Goal: Task Accomplishment & Management: Manage account settings

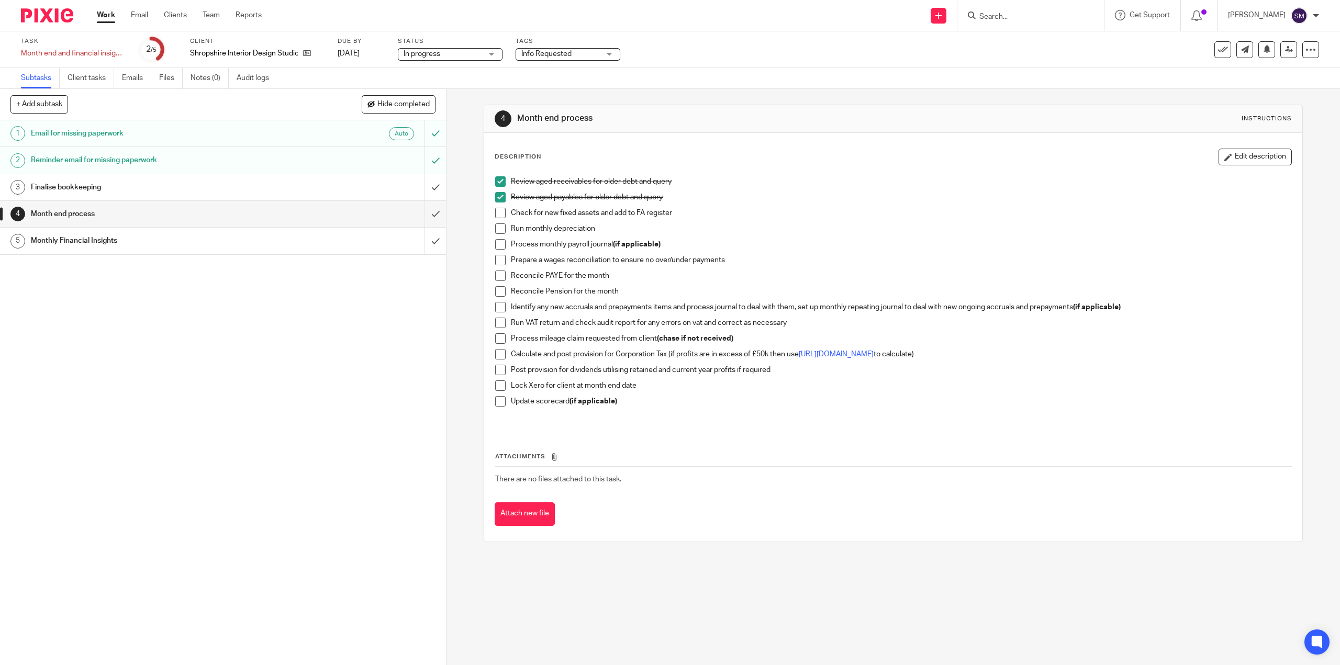
click at [505, 215] on li "Check for new fixed assets and add to FA register" at bounding box center [893, 216] width 796 height 16
click at [499, 215] on span at bounding box center [500, 213] width 10 height 10
click at [497, 229] on span at bounding box center [500, 229] width 10 height 10
click at [501, 246] on span at bounding box center [500, 244] width 10 height 10
drag, startPoint x: 494, startPoint y: 261, endPoint x: 532, endPoint y: 272, distance: 39.3
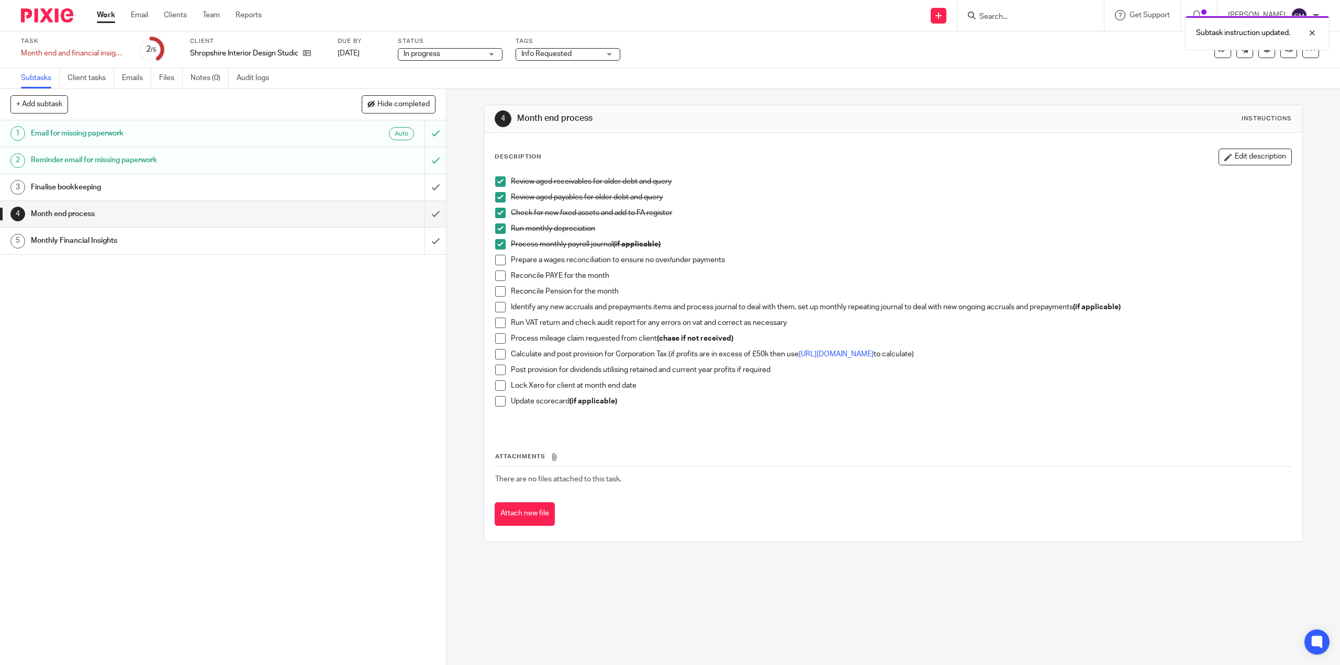
click at [495, 262] on span at bounding box center [500, 260] width 10 height 10
click at [507, 275] on li "Reconcile PAYE for the month" at bounding box center [893, 279] width 796 height 16
click at [498, 275] on span at bounding box center [500, 276] width 10 height 10
drag, startPoint x: 499, startPoint y: 288, endPoint x: 537, endPoint y: 285, distance: 37.3
click at [499, 288] on span at bounding box center [500, 291] width 10 height 10
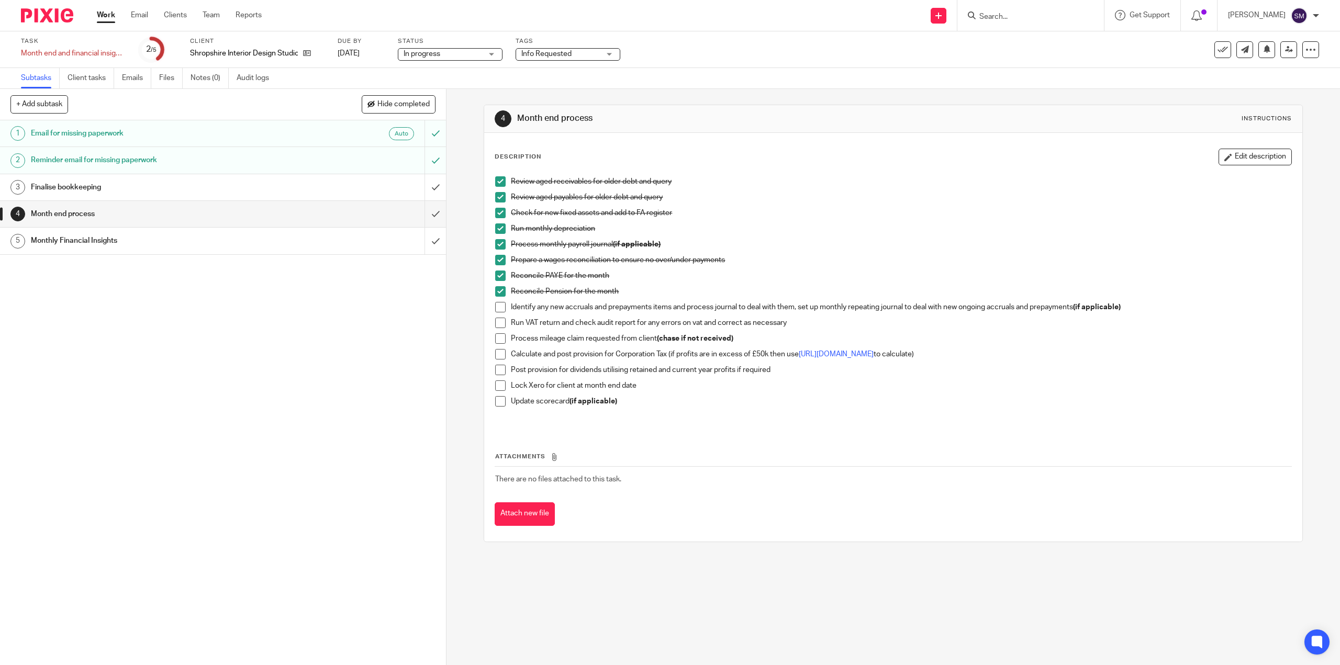
click at [499, 310] on span at bounding box center [500, 307] width 10 height 10
click at [498, 324] on span at bounding box center [500, 323] width 10 height 10
click at [498, 355] on span at bounding box center [500, 354] width 10 height 10
click at [500, 370] on span at bounding box center [500, 370] width 10 height 10
click at [66, 243] on h1 "Monthly Financial Insights" at bounding box center [158, 241] width 255 height 16
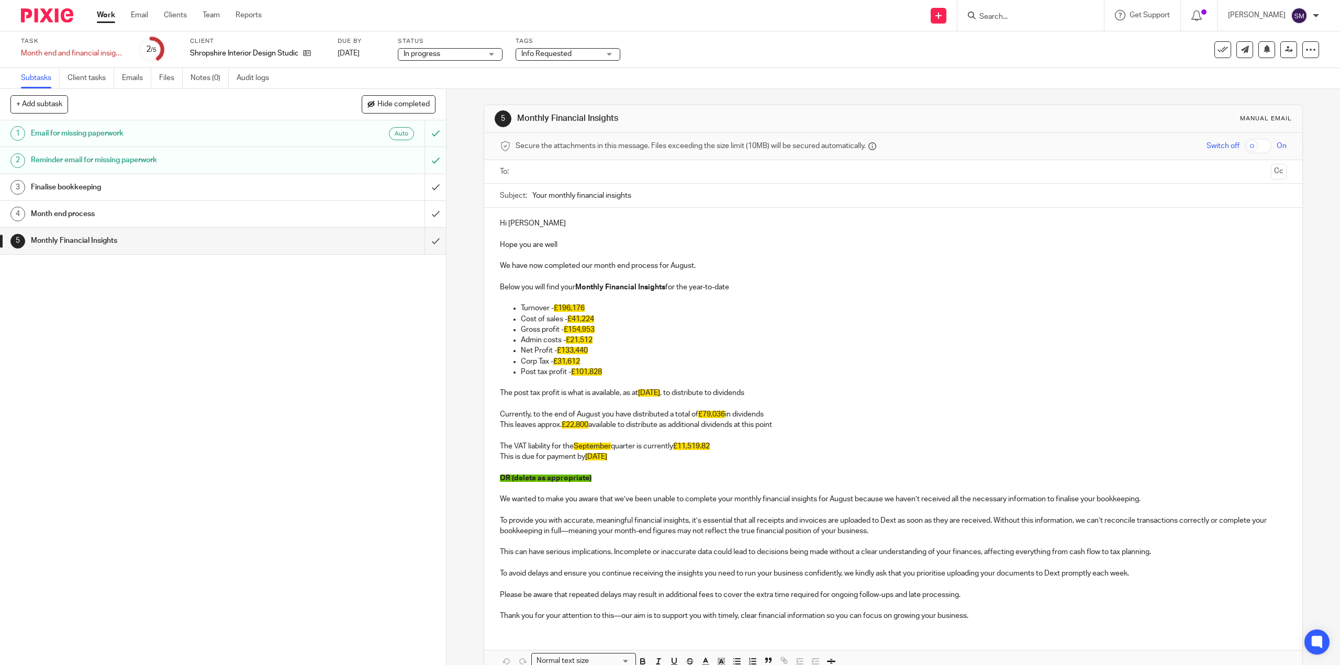
click at [117, 130] on h1 "Email for missing paperwork" at bounding box center [158, 134] width 255 height 16
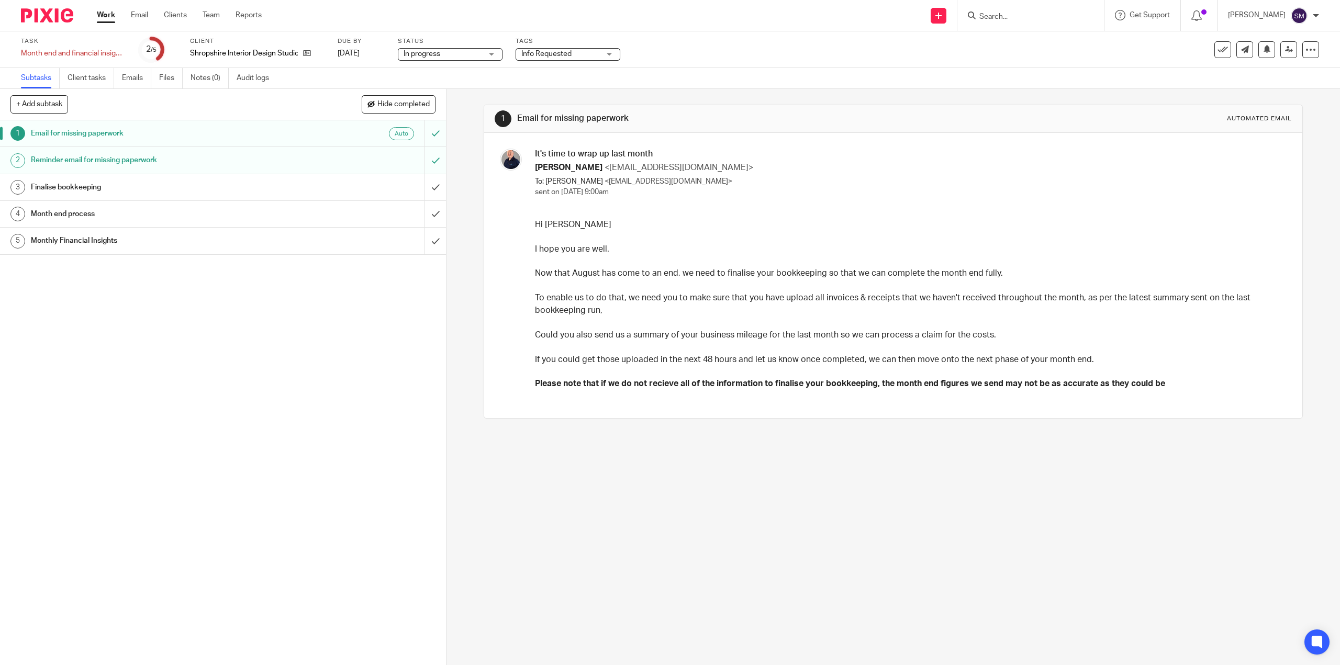
click at [84, 217] on h1 "Month end process" at bounding box center [158, 214] width 255 height 16
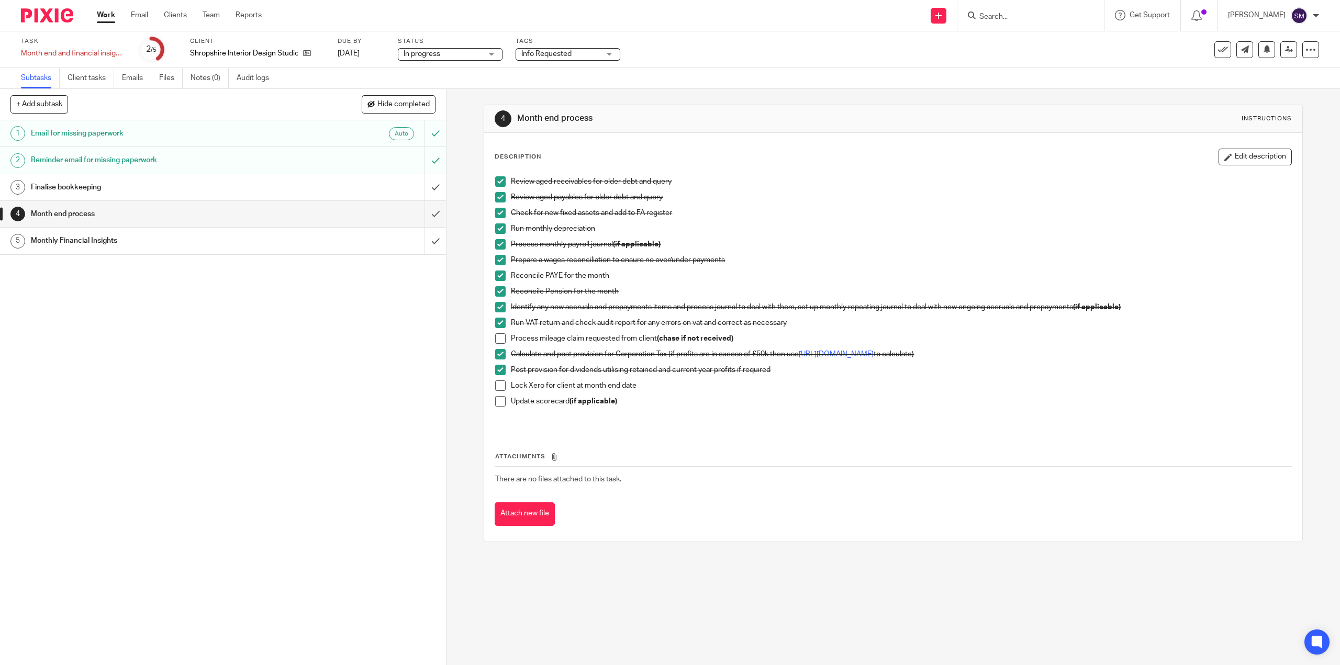
click at [495, 386] on span at bounding box center [500, 386] width 10 height 10
click at [495, 401] on span at bounding box center [500, 401] width 10 height 10
click at [498, 389] on span at bounding box center [500, 386] width 10 height 10
click at [432, 240] on input "submit" at bounding box center [223, 241] width 446 height 26
drag, startPoint x: 409, startPoint y: 341, endPoint x: 406, endPoint y: 251, distance: 90.1
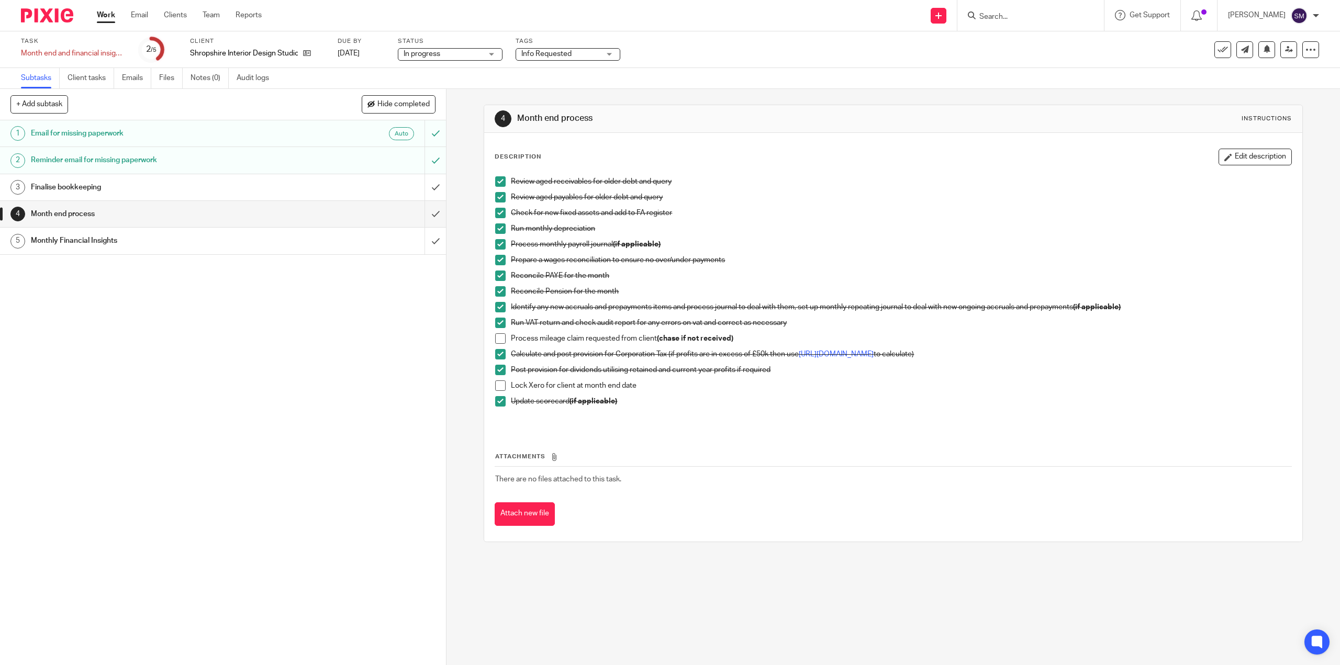
click at [409, 341] on div "1 Email for missing paperwork Auto 2 Reminder email for missing paperwork 3 Fin…" at bounding box center [223, 392] width 446 height 545
click at [424, 243] on input "submit" at bounding box center [223, 241] width 446 height 26
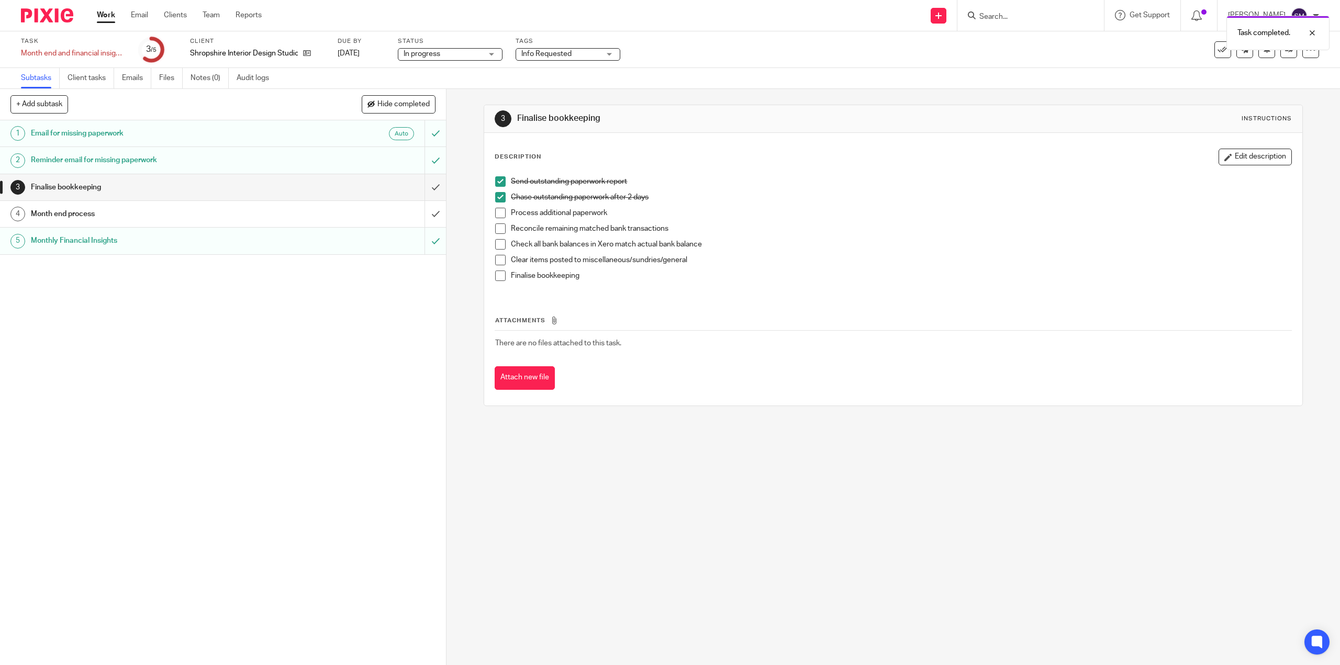
click at [1215, 49] on div "Task completed." at bounding box center [1000, 30] width 660 height 40
click at [1218, 47] on icon at bounding box center [1223, 49] width 10 height 10
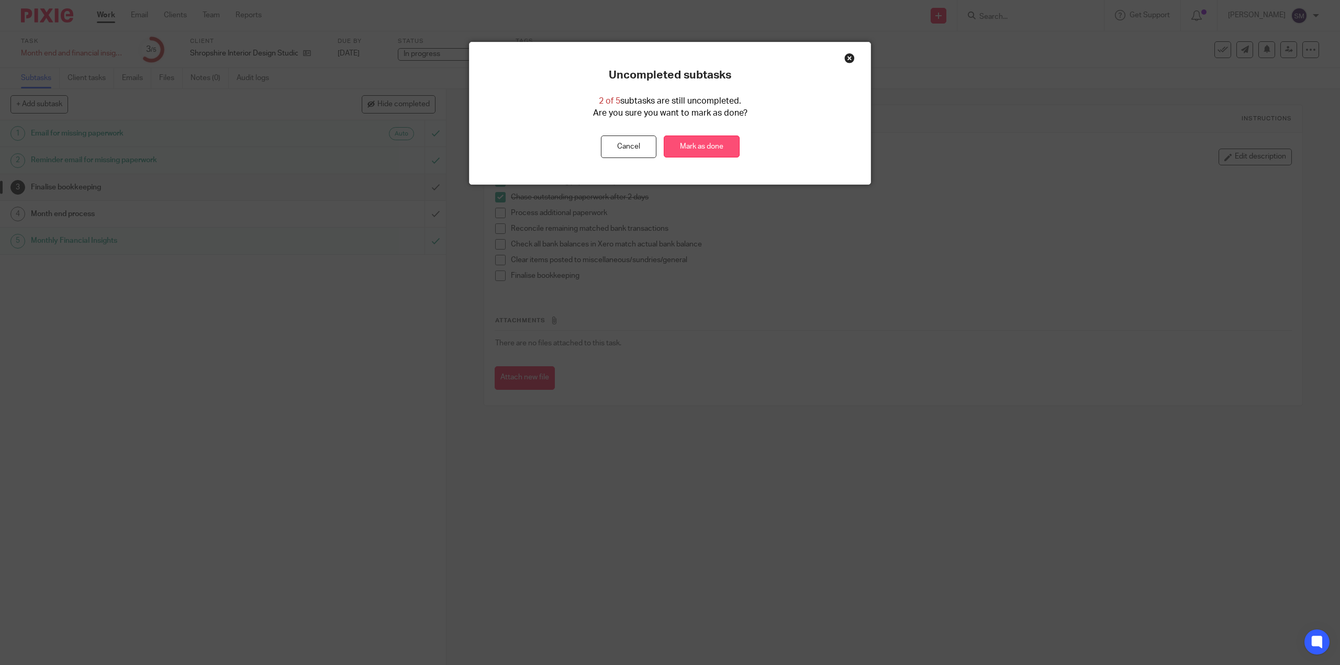
click at [694, 149] on link "Mark as done" at bounding box center [702, 147] width 76 height 23
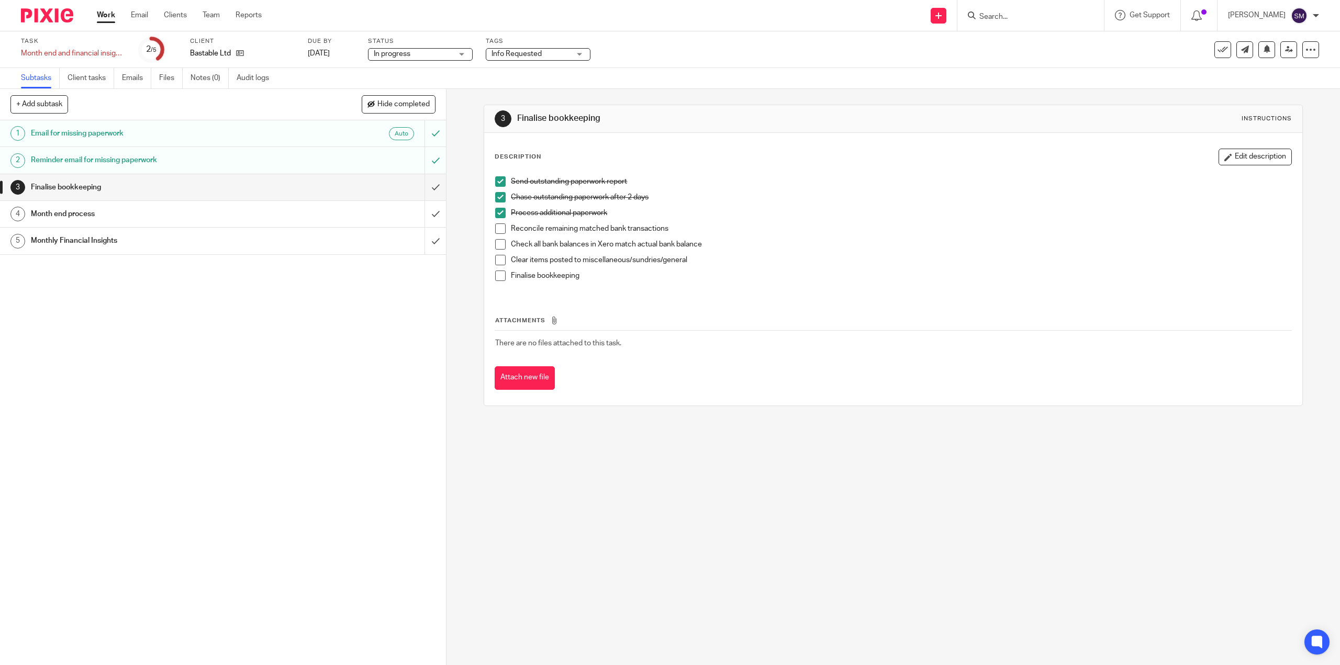
click at [66, 215] on h1 "Month end process" at bounding box center [158, 214] width 255 height 16
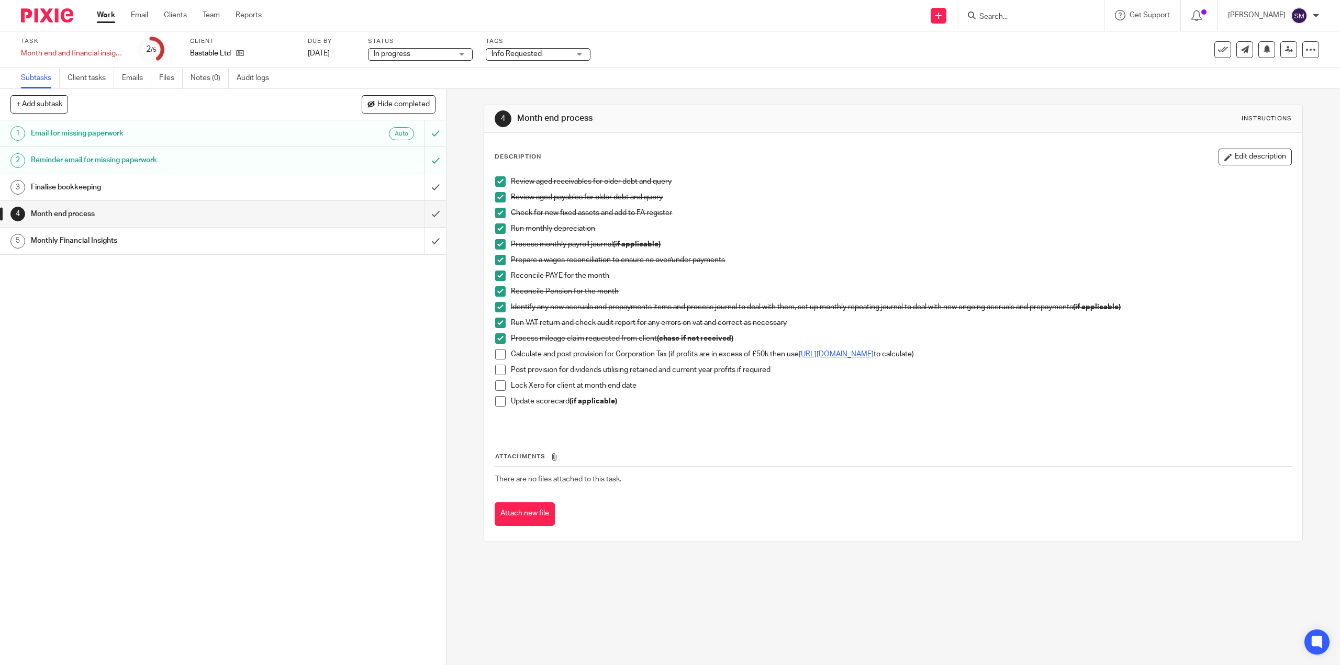
click at [874, 355] on link "https://www.tax.service.gov.uk/marginal-relief-calculator/accounting-period" at bounding box center [836, 354] width 75 height 7
click at [500, 354] on span at bounding box center [500, 354] width 10 height 10
click at [501, 371] on span at bounding box center [500, 370] width 10 height 10
click at [499, 392] on li "Lock Xero for client at month end date" at bounding box center [893, 389] width 796 height 16
click at [490, 383] on div "Review aged receivables for older debt and query Review aged payables for older…" at bounding box center [893, 300] width 806 height 259
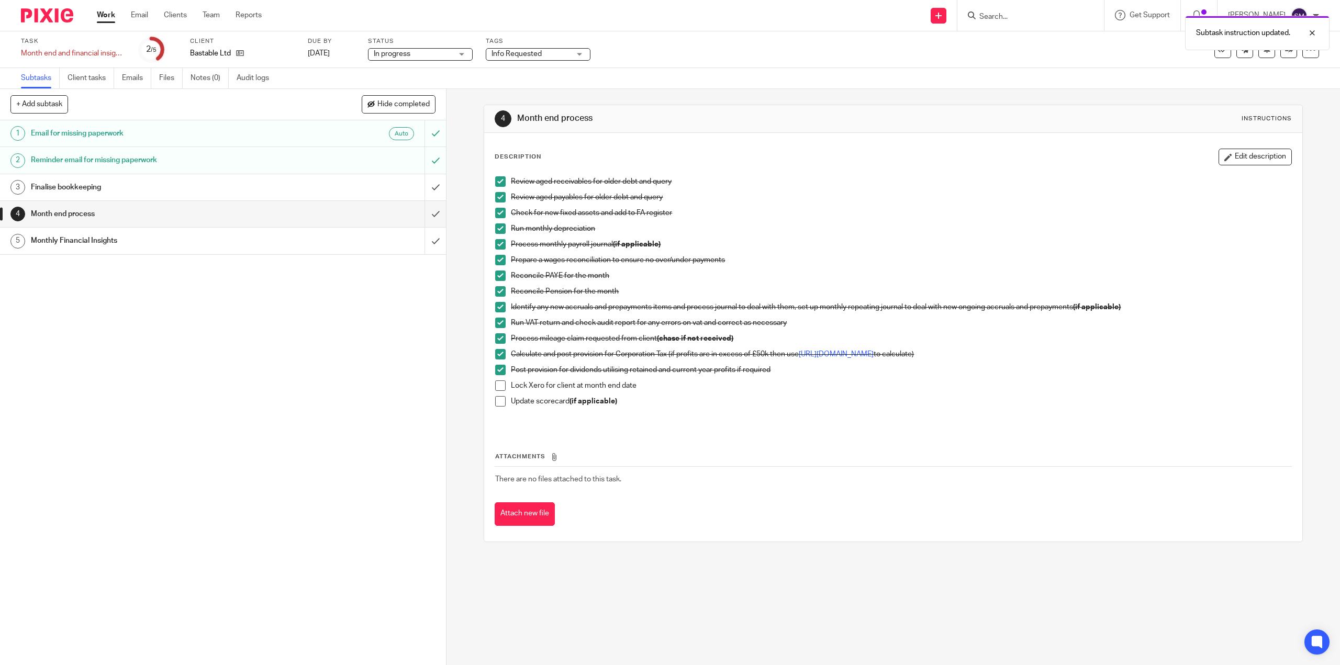
click at [495, 387] on span at bounding box center [500, 386] width 10 height 10
click at [497, 399] on span at bounding box center [500, 401] width 10 height 10
click at [428, 217] on input "submit" at bounding box center [223, 214] width 446 height 26
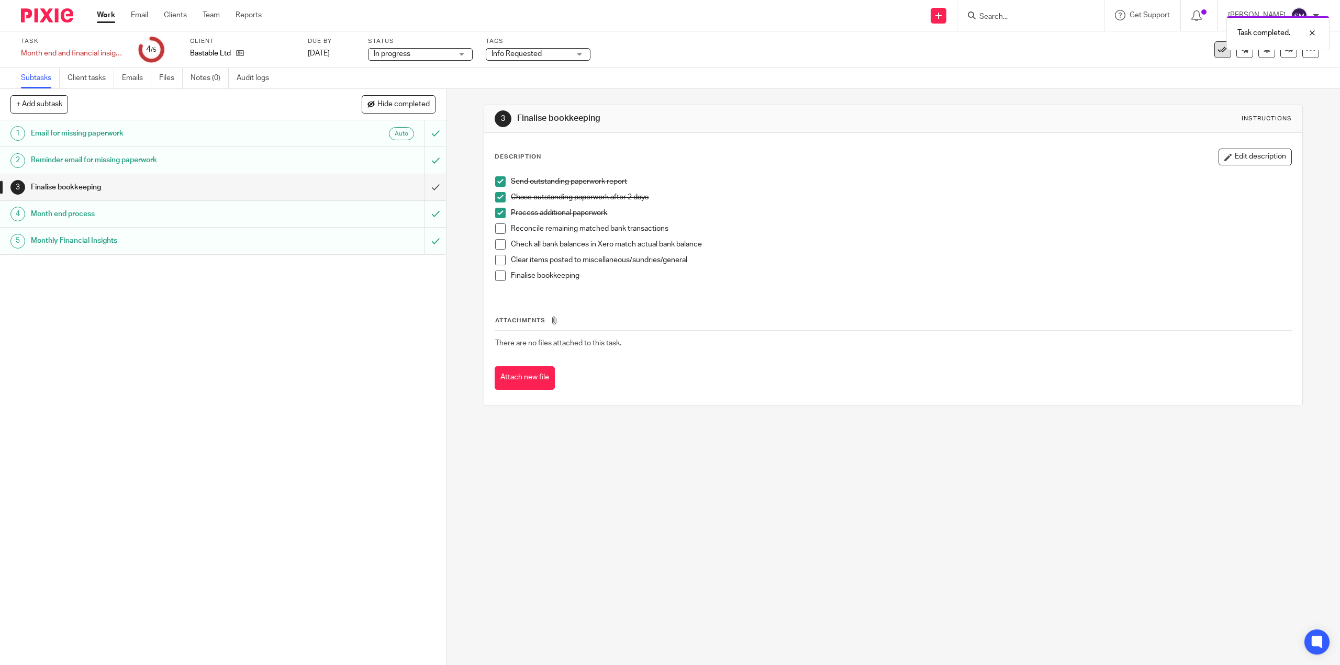
click at [1218, 54] on icon at bounding box center [1223, 49] width 10 height 10
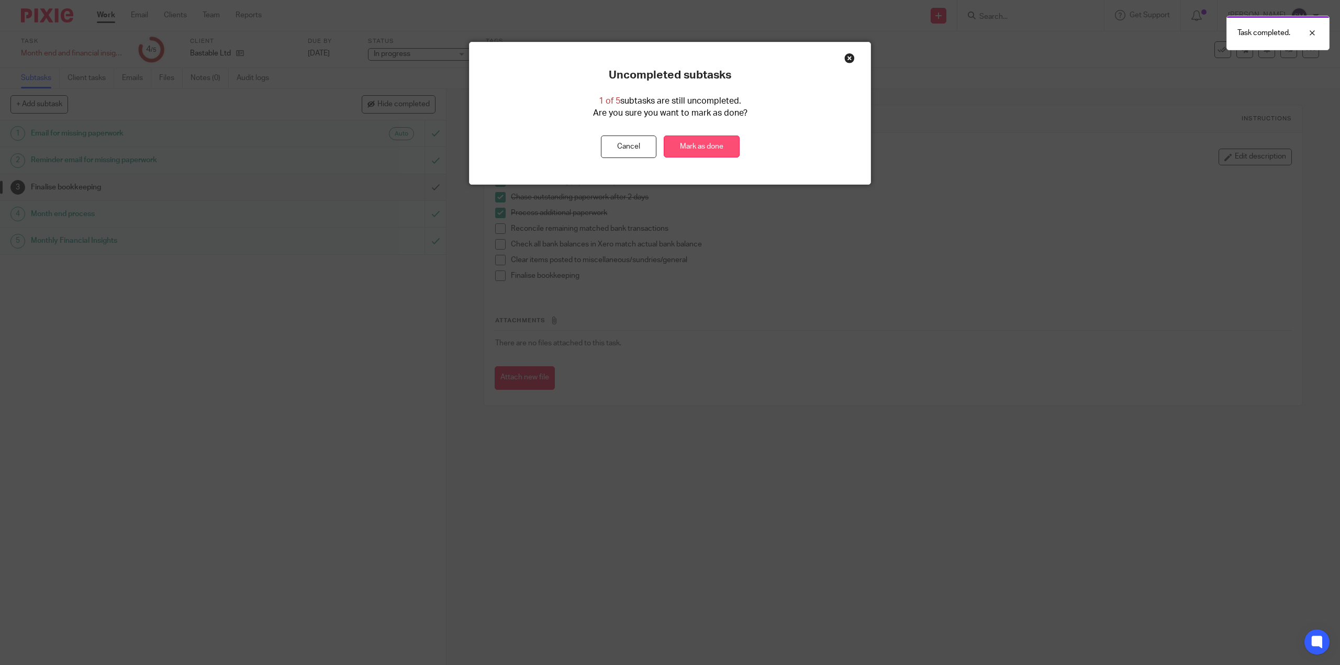
click at [696, 154] on link "Mark as done" at bounding box center [702, 147] width 76 height 23
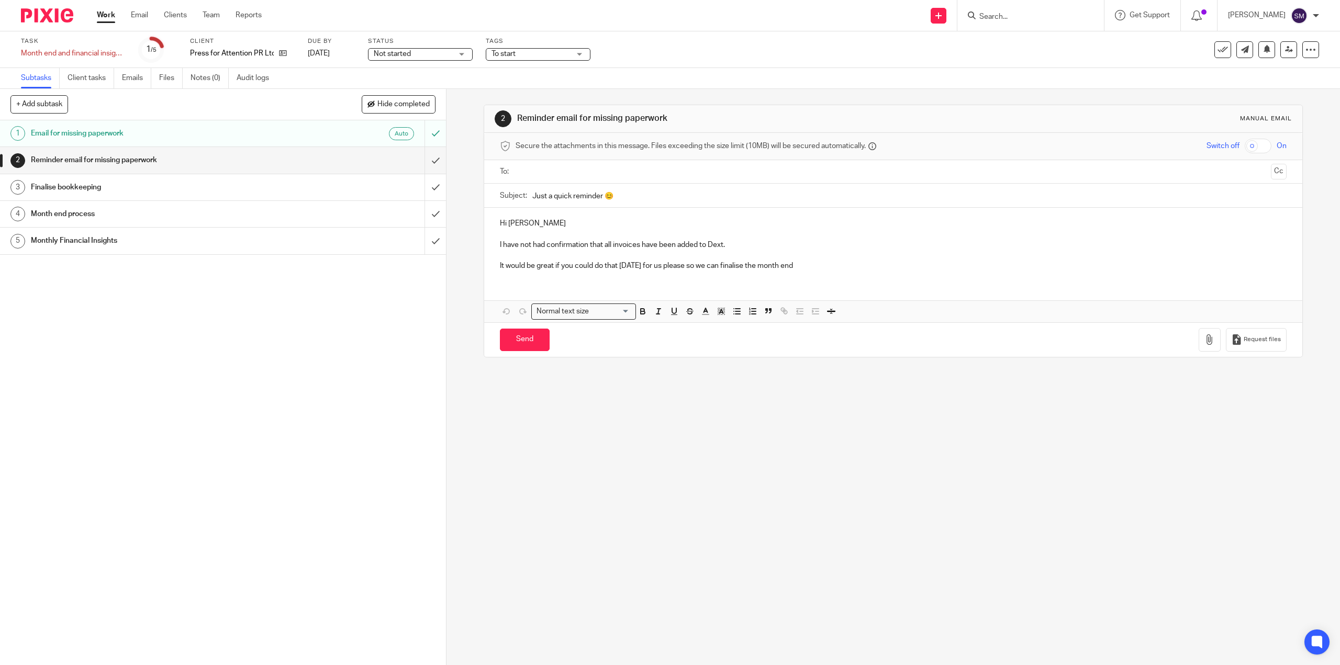
click at [438, 56] on span "Not started" at bounding box center [413, 54] width 79 height 11
drag, startPoint x: 421, startPoint y: 87, endPoint x: 422, endPoint y: 78, distance: 9.5
click at [421, 88] on li "In progress" at bounding box center [421, 92] width 104 height 21
click at [452, 29] on div "Send new email Create task Add client Request signature Get Support Contact Sup…" at bounding box center [808, 15] width 1063 height 31
drag, startPoint x: 531, startPoint y: 46, endPoint x: 531, endPoint y: 56, distance: 9.9
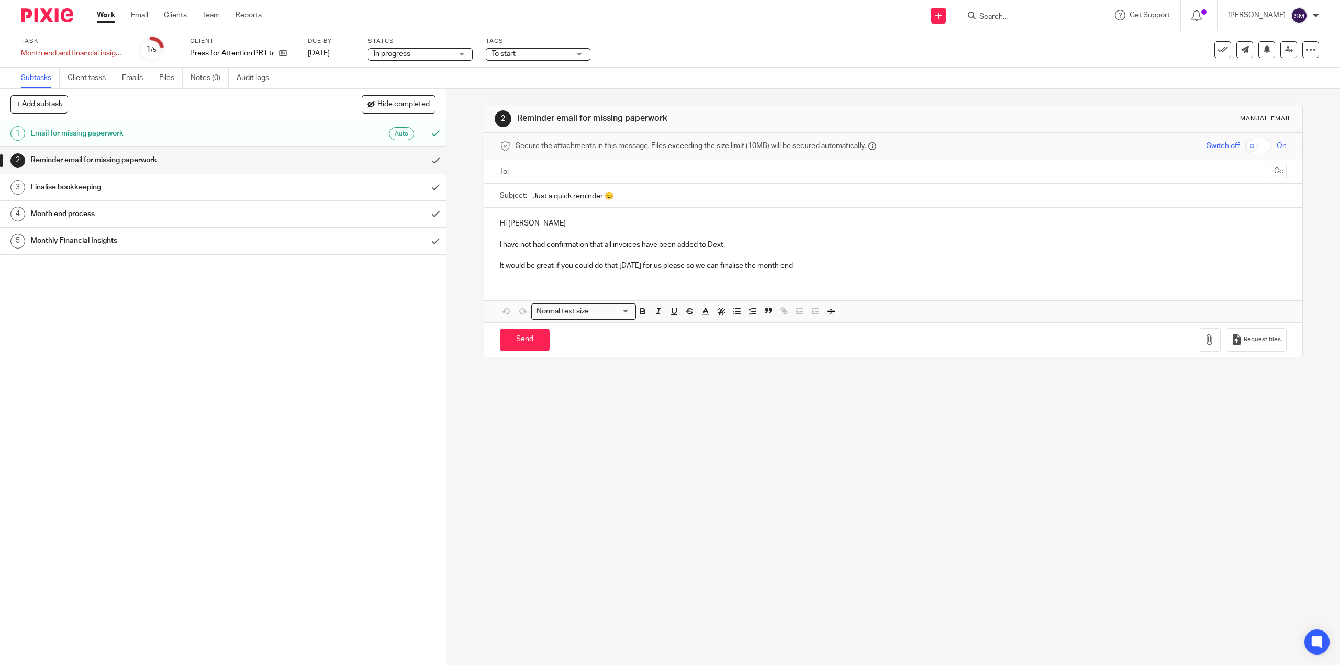
click at [531, 47] on div "Tags To start To start Urgent In progress Info Requested In query with Paul In …" at bounding box center [538, 49] width 105 height 25
click at [531, 58] on span "To start" at bounding box center [531, 54] width 79 height 11
click at [519, 72] on span "To start" at bounding box center [516, 71] width 24 height 7
checkbox input "false"
click at [522, 131] on li "Info Requested" at bounding box center [538, 134] width 104 height 21
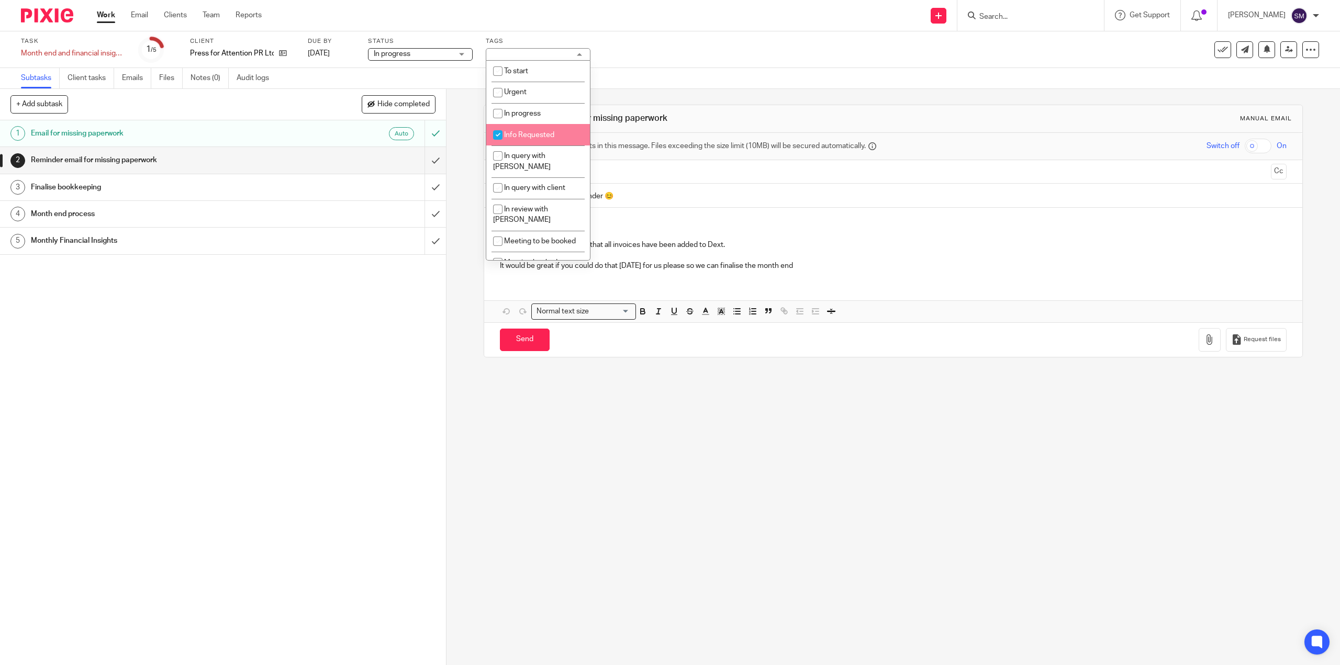
checkbox input "true"
click at [380, 394] on div "1 Email for missing paperwork Auto 2 Reminder email for missing paperwork 3 Fin…" at bounding box center [223, 392] width 446 height 545
click at [426, 170] on input "submit" at bounding box center [223, 160] width 446 height 26
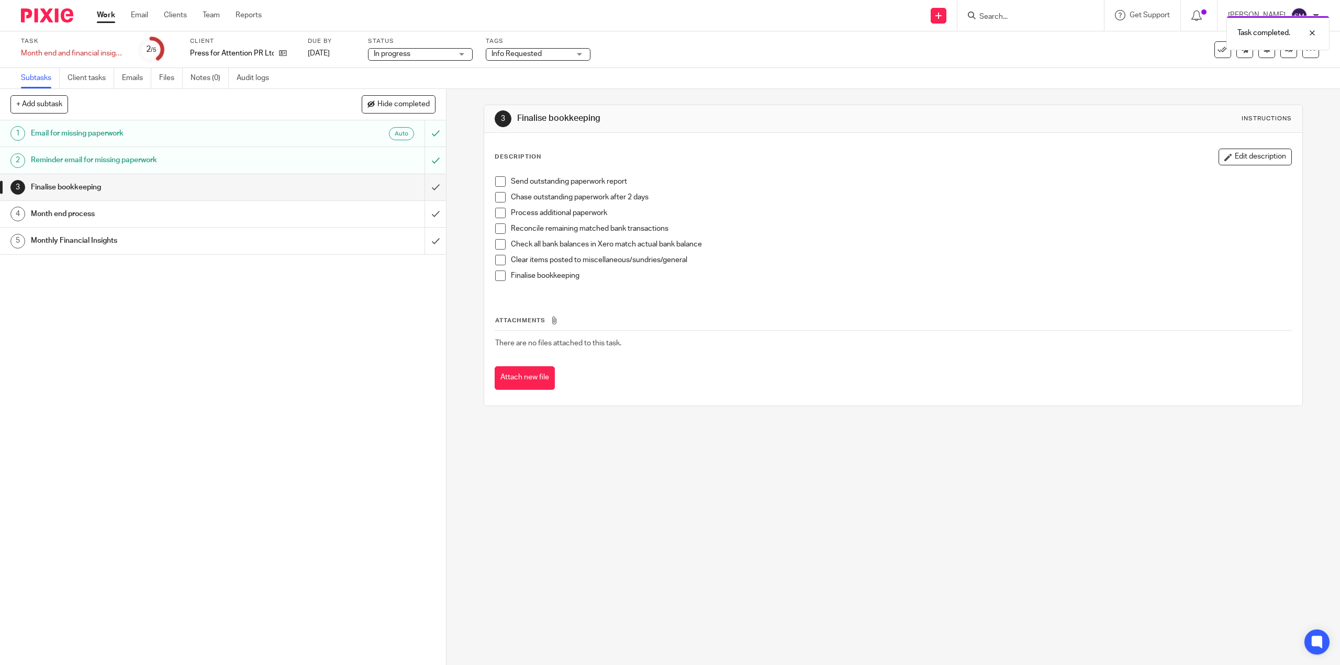
click at [499, 184] on span at bounding box center [500, 181] width 10 height 10
click at [495, 199] on span at bounding box center [500, 197] width 10 height 10
drag, startPoint x: 497, startPoint y: 211, endPoint x: 521, endPoint y: 211, distance: 23.6
click at [497, 211] on span at bounding box center [500, 213] width 10 height 10
click at [91, 215] on h1 "Month end process" at bounding box center [158, 214] width 255 height 16
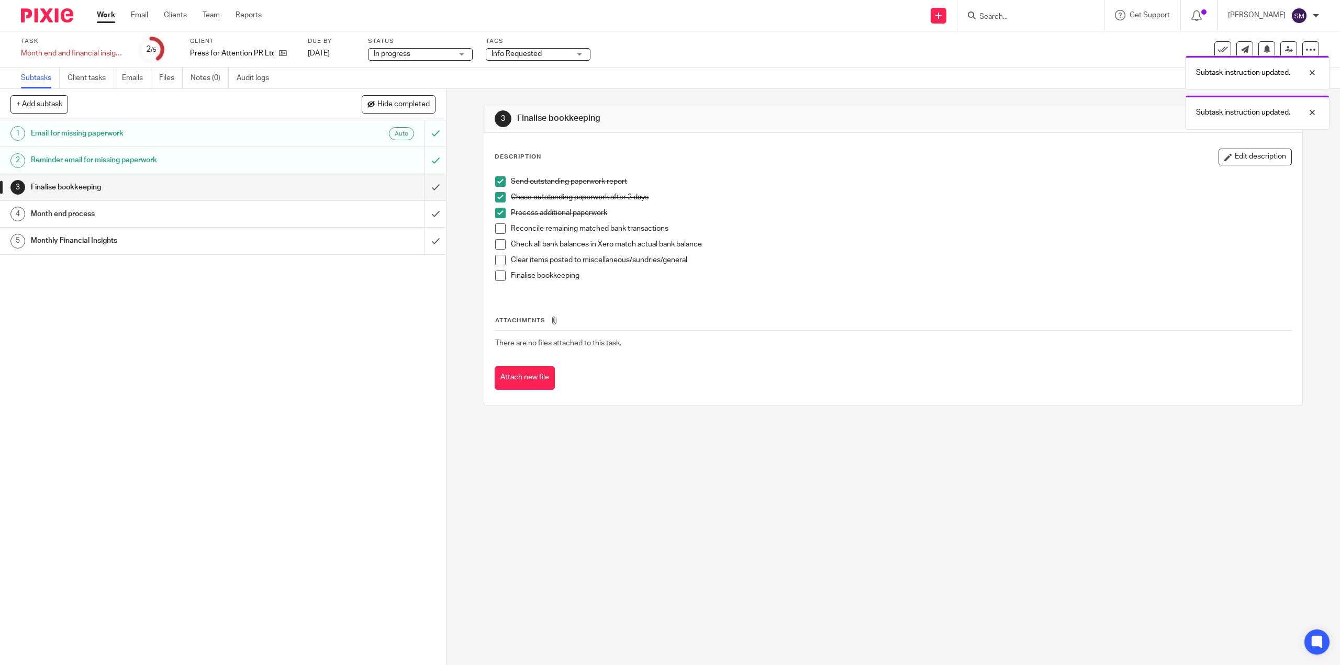
click at [218, 348] on div "1 Email for missing paperwork Auto 2 Reminder email for missing paperwork 3 Fin…" at bounding box center [223, 392] width 446 height 545
click at [80, 209] on h1 "Month end process" at bounding box center [158, 214] width 255 height 16
click at [737, 434] on div "3 Finalise bookkeeping Instructions Description Edit description Send outstandi…" at bounding box center [894, 377] width 894 height 576
click at [331, 222] on link "4 Month end process" at bounding box center [212, 214] width 425 height 26
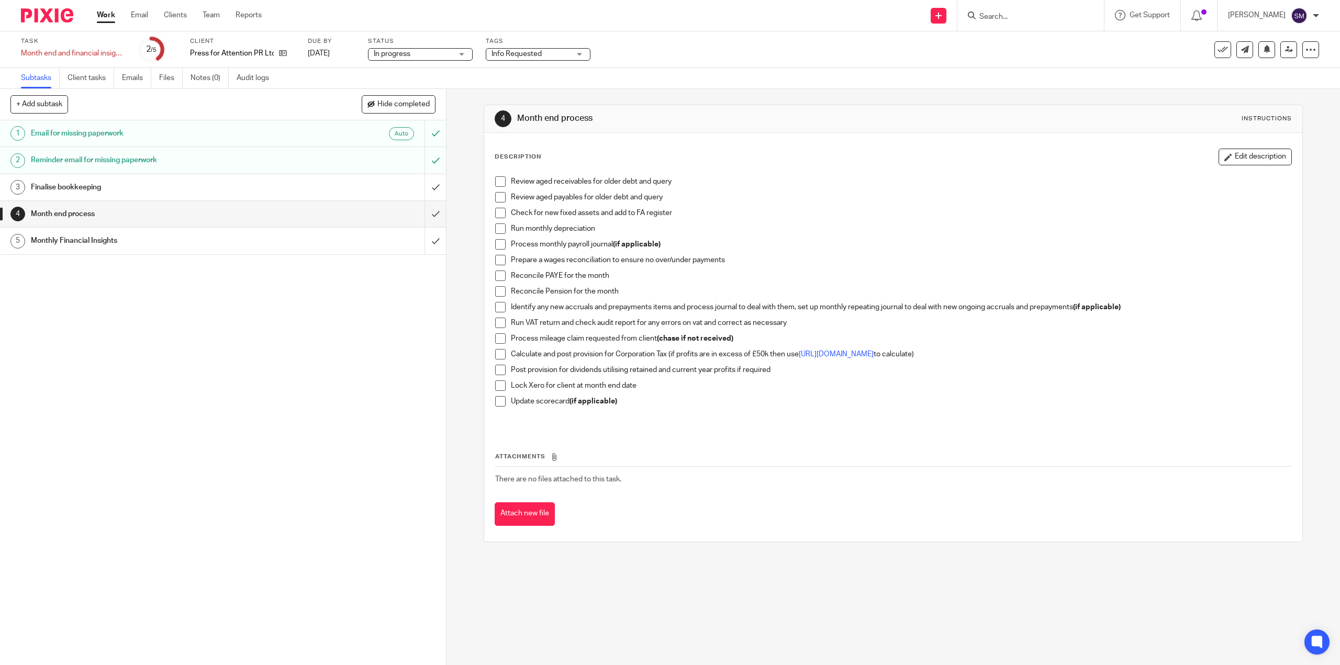
click at [500, 183] on span at bounding box center [500, 181] width 10 height 10
click at [499, 198] on span at bounding box center [500, 197] width 10 height 10
click at [495, 216] on span at bounding box center [500, 213] width 10 height 10
click at [496, 229] on span at bounding box center [500, 229] width 10 height 10
click at [498, 243] on span at bounding box center [500, 244] width 10 height 10
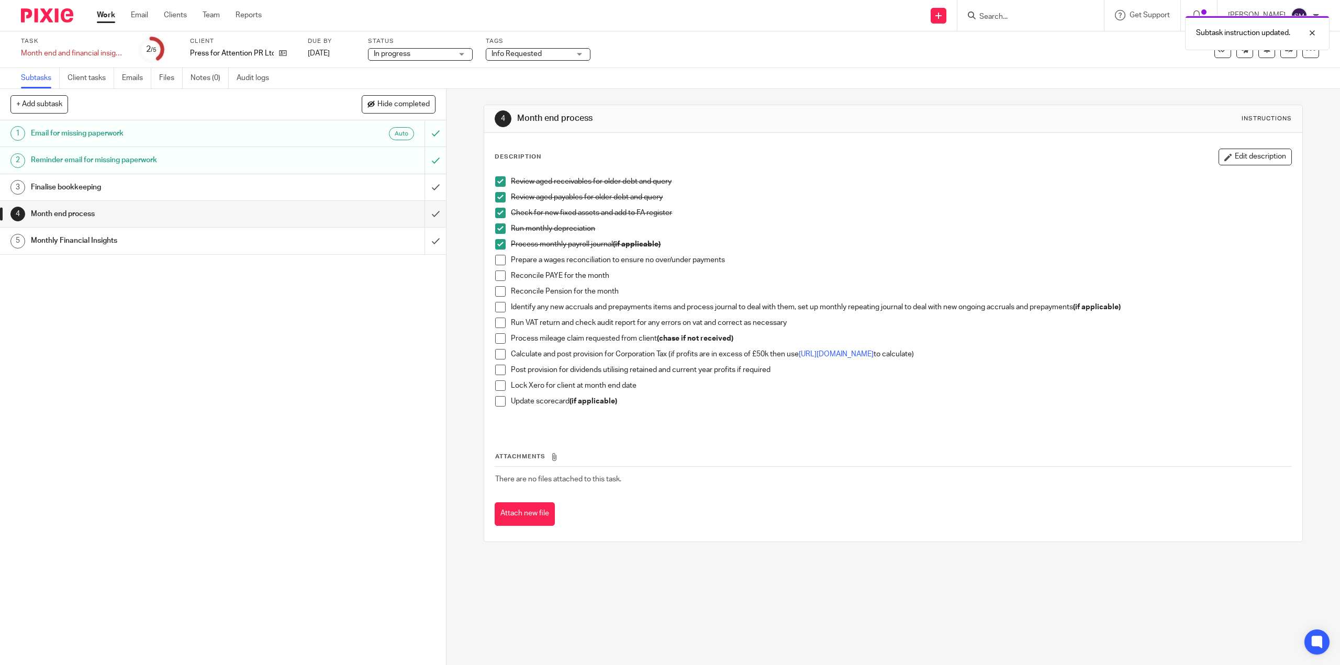
click at [500, 265] on span at bounding box center [500, 260] width 10 height 10
click at [495, 278] on span at bounding box center [500, 276] width 10 height 10
drag, startPoint x: 498, startPoint y: 290, endPoint x: 546, endPoint y: 292, distance: 48.2
click at [497, 290] on span at bounding box center [500, 291] width 10 height 10
click at [495, 310] on span at bounding box center [500, 307] width 10 height 10
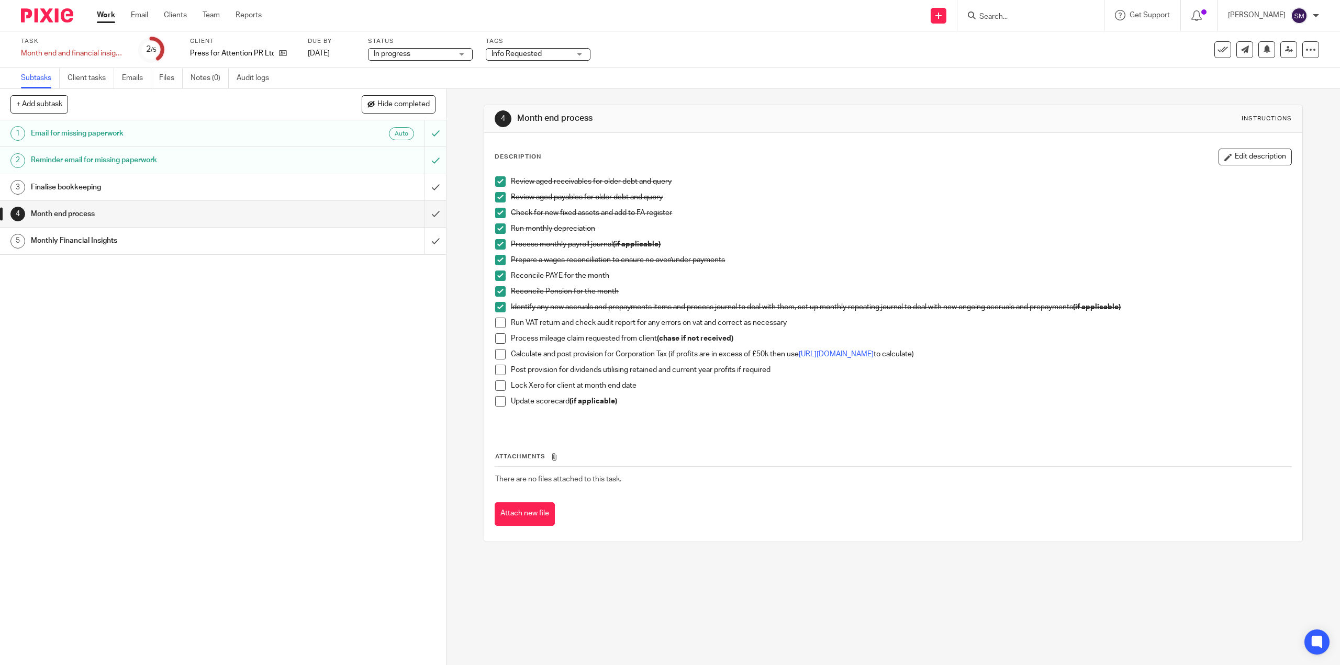
drag, startPoint x: 499, startPoint y: 325, endPoint x: 664, endPoint y: 327, distance: 164.4
click at [500, 326] on span at bounding box center [500, 323] width 10 height 10
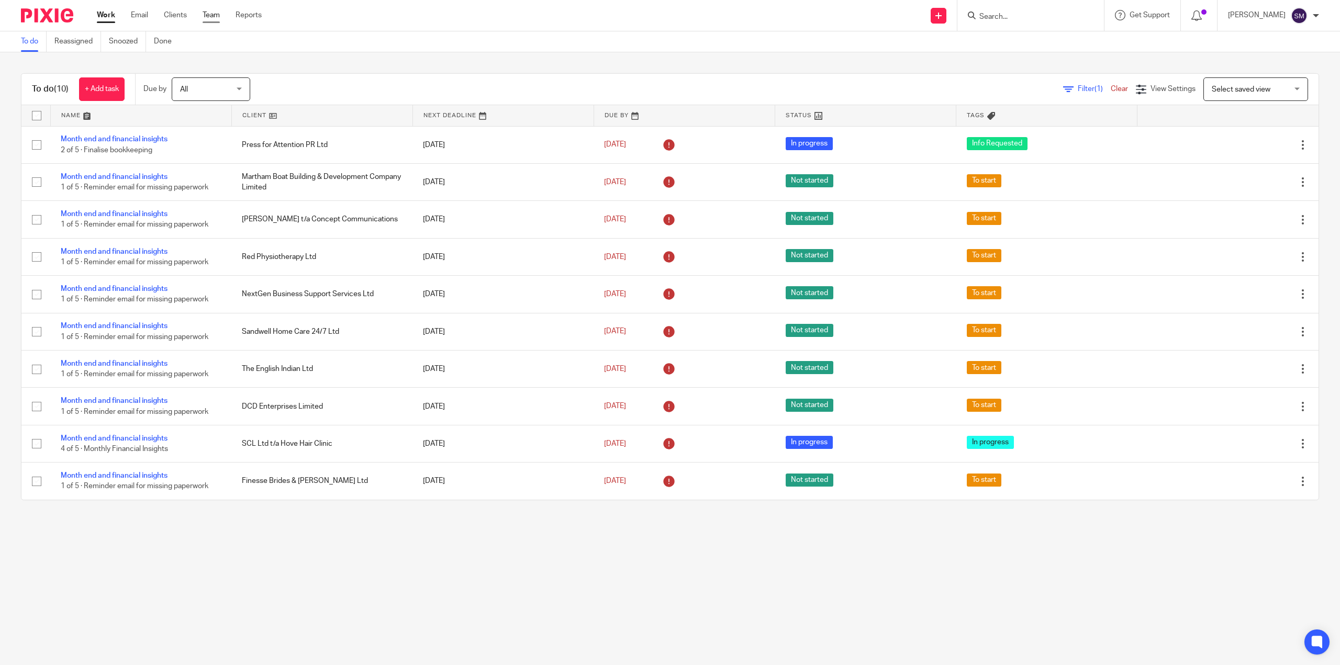
click at [207, 17] on link "Team" at bounding box center [211, 15] width 17 height 10
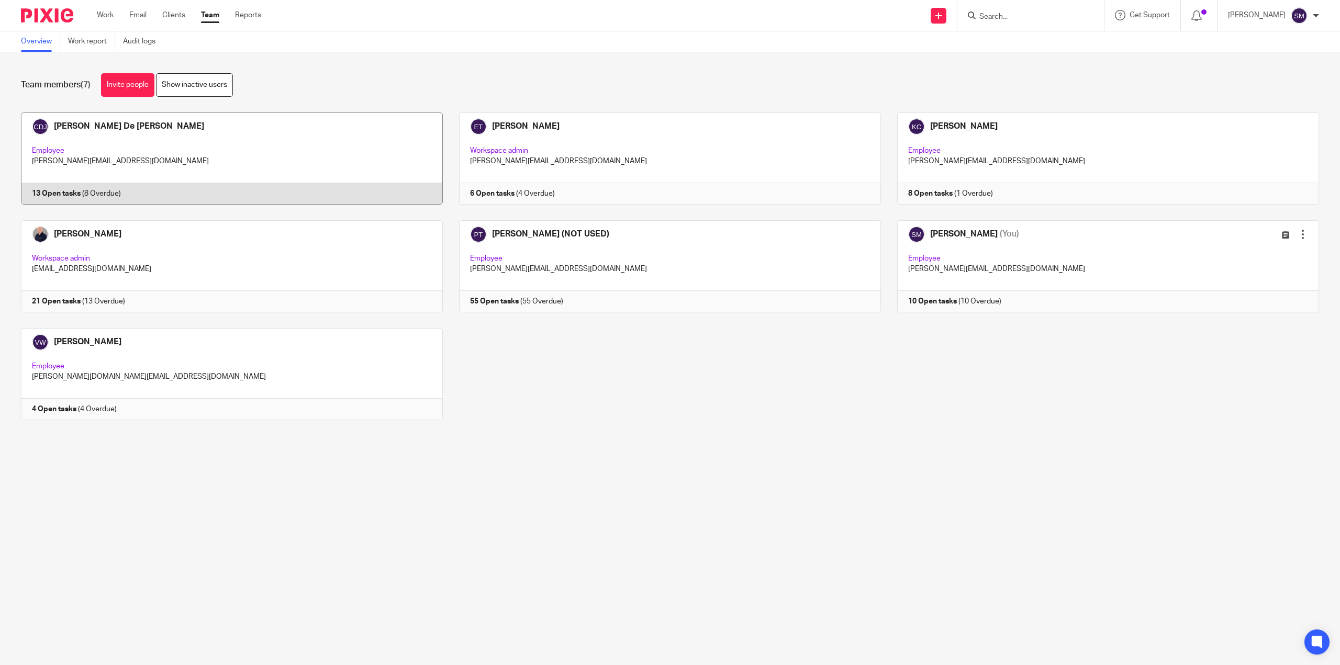
click at [58, 195] on link at bounding box center [224, 159] width 438 height 92
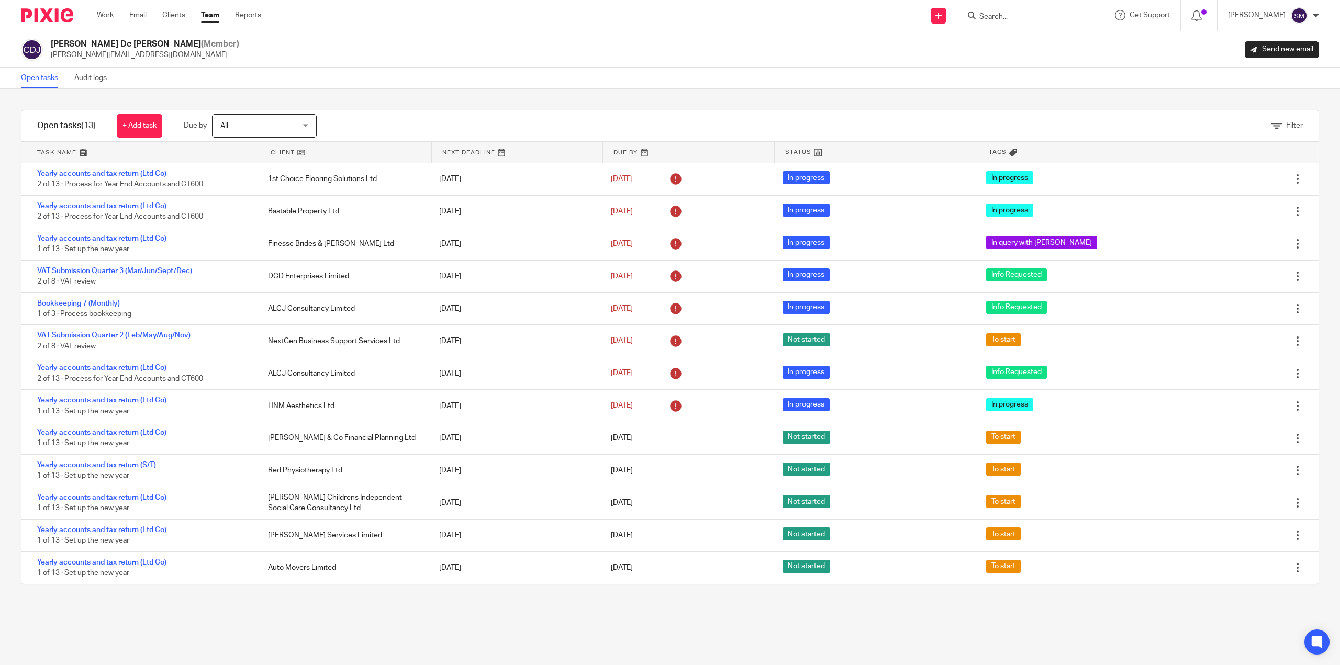
click at [212, 16] on link "Team" at bounding box center [210, 15] width 18 height 10
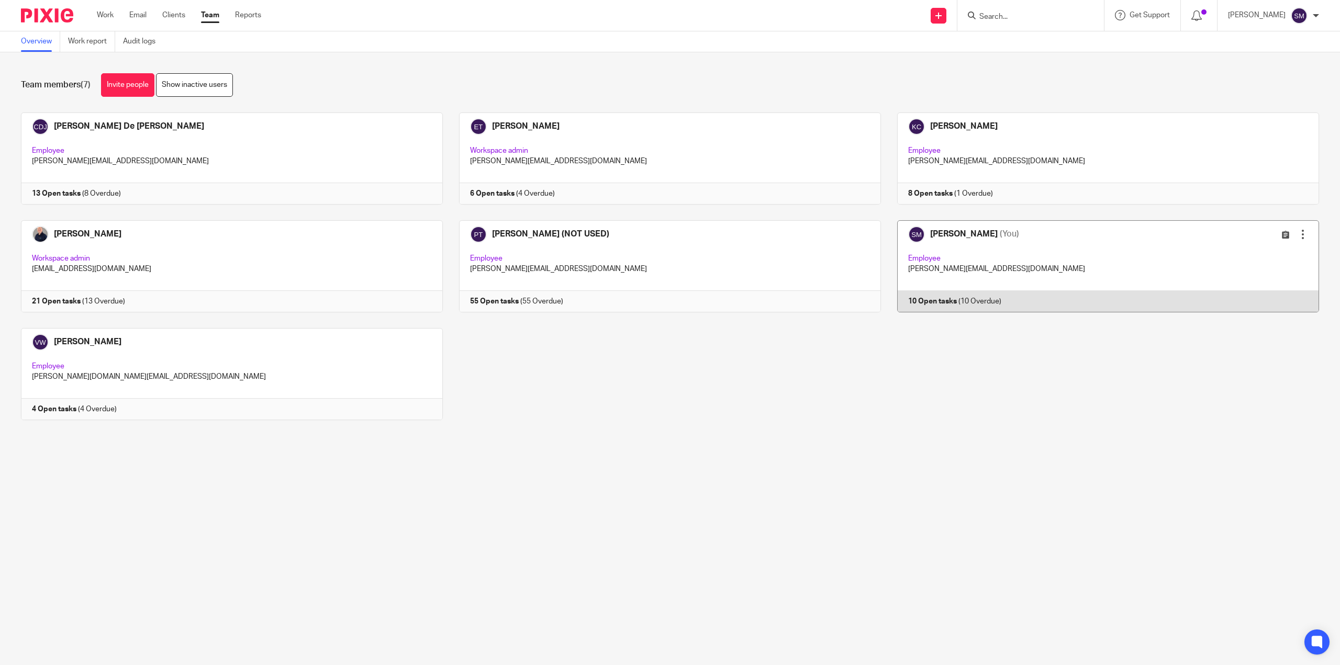
click at [930, 302] on link at bounding box center [1100, 266] width 438 height 92
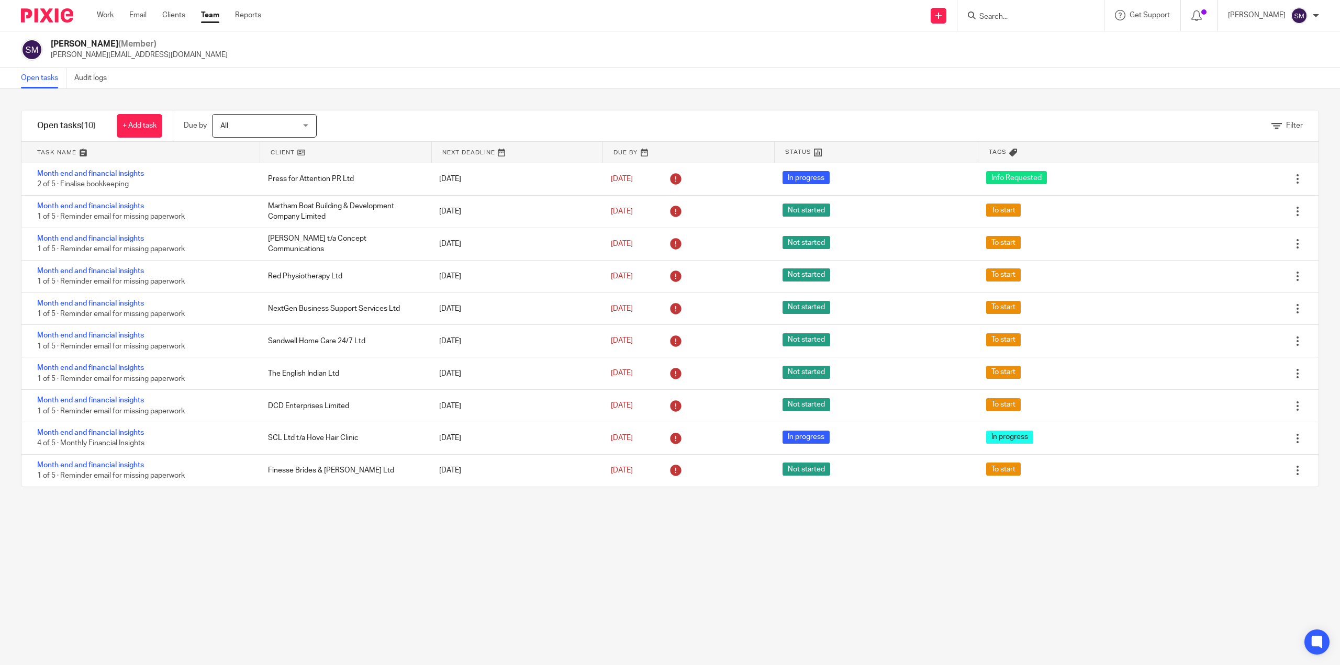
click at [202, 18] on link "Team" at bounding box center [210, 15] width 18 height 10
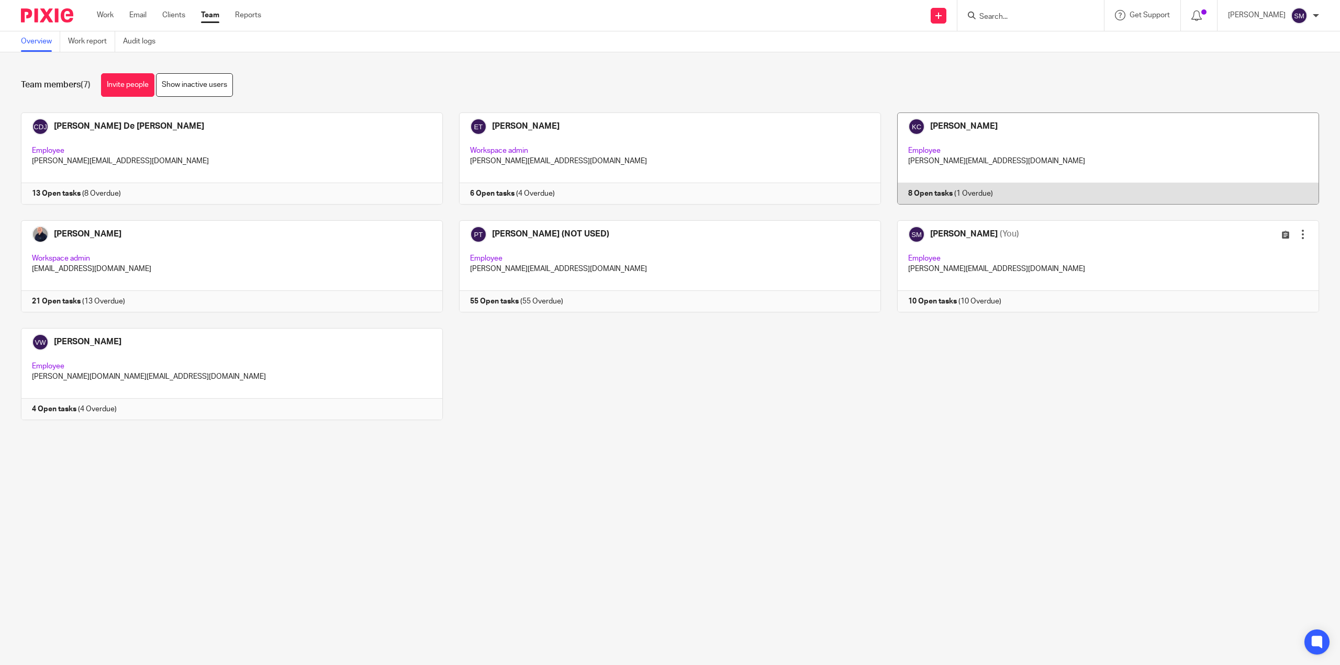
click at [911, 196] on link at bounding box center [1100, 159] width 438 height 92
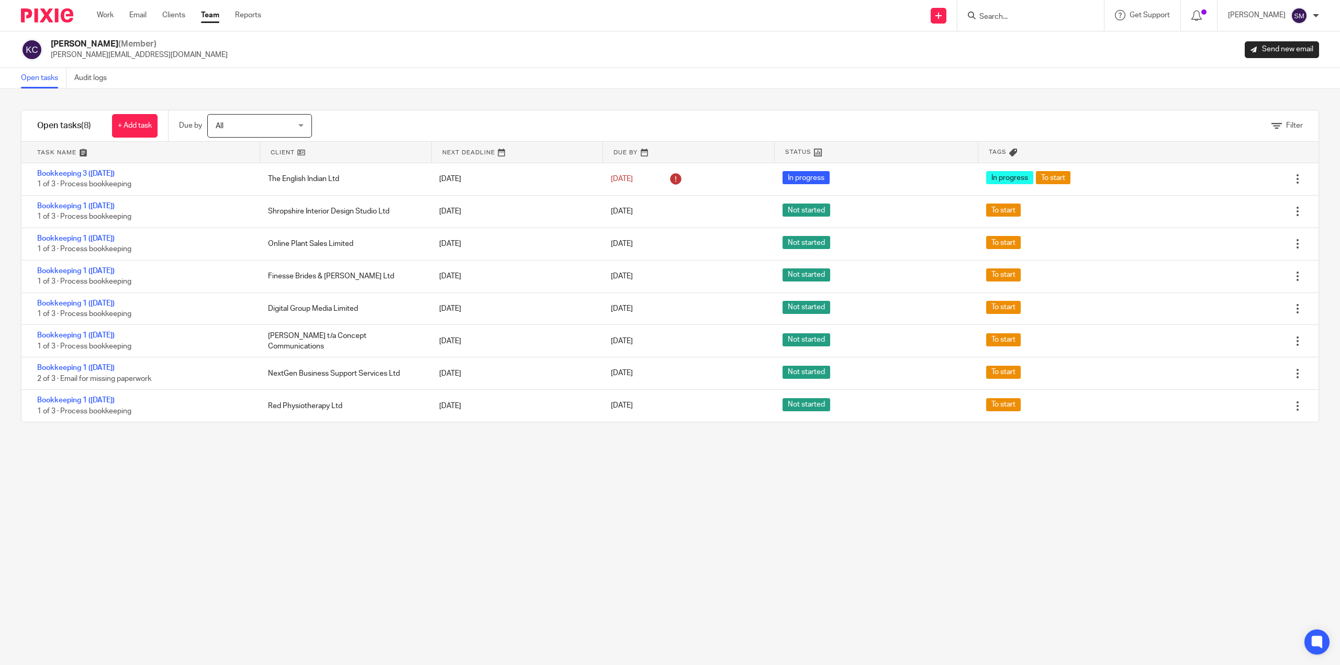
click at [978, 15] on input "Search" at bounding box center [1025, 17] width 94 height 9
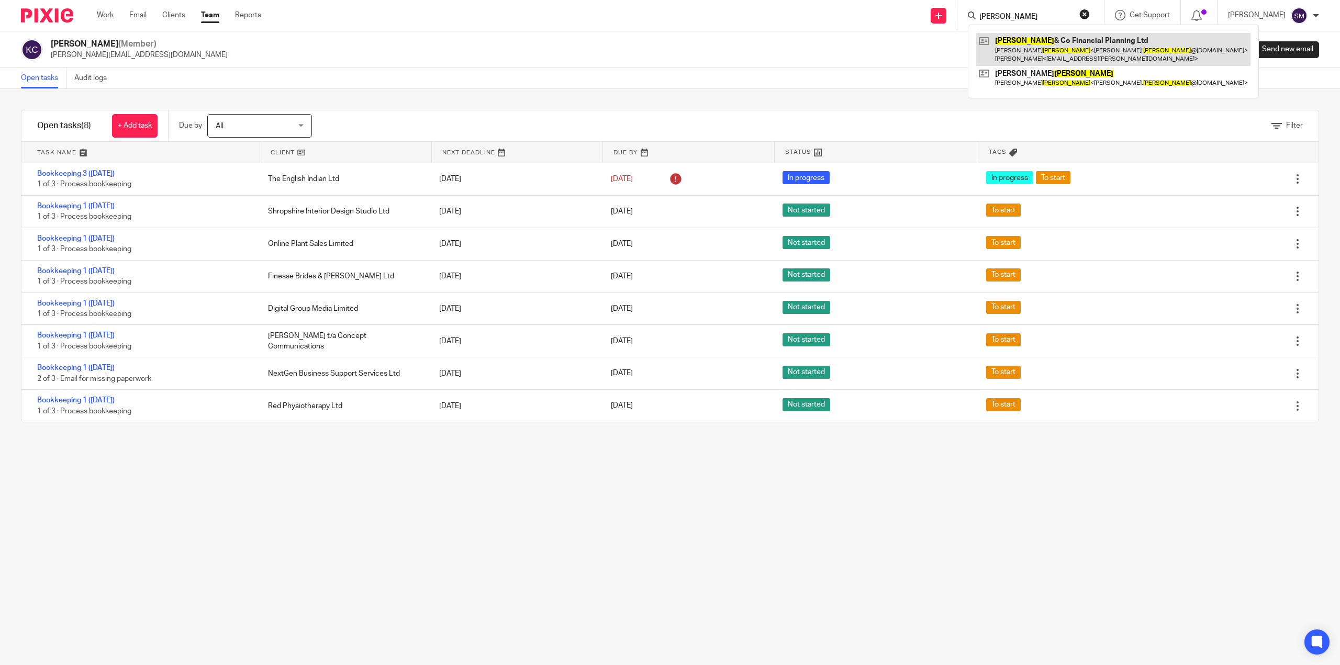
type input "collins"
click at [1014, 46] on link at bounding box center [1113, 49] width 274 height 32
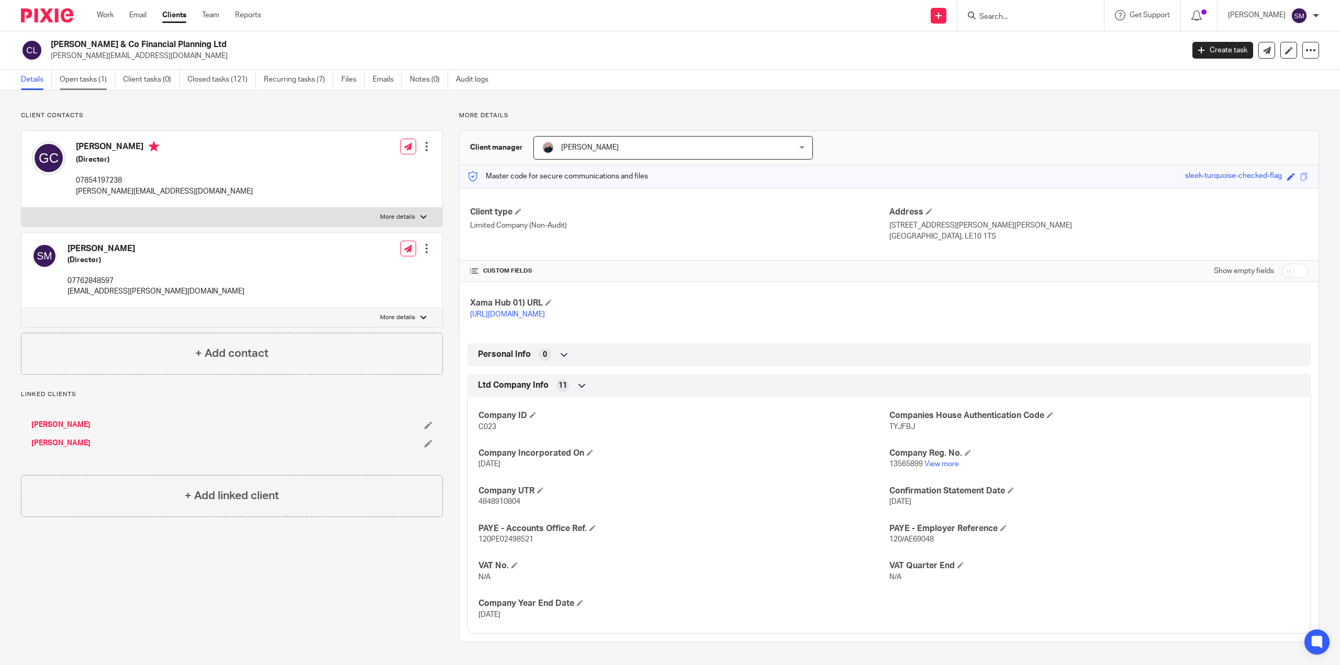
click at [91, 79] on link "Open tasks (1)" at bounding box center [87, 80] width 55 height 20
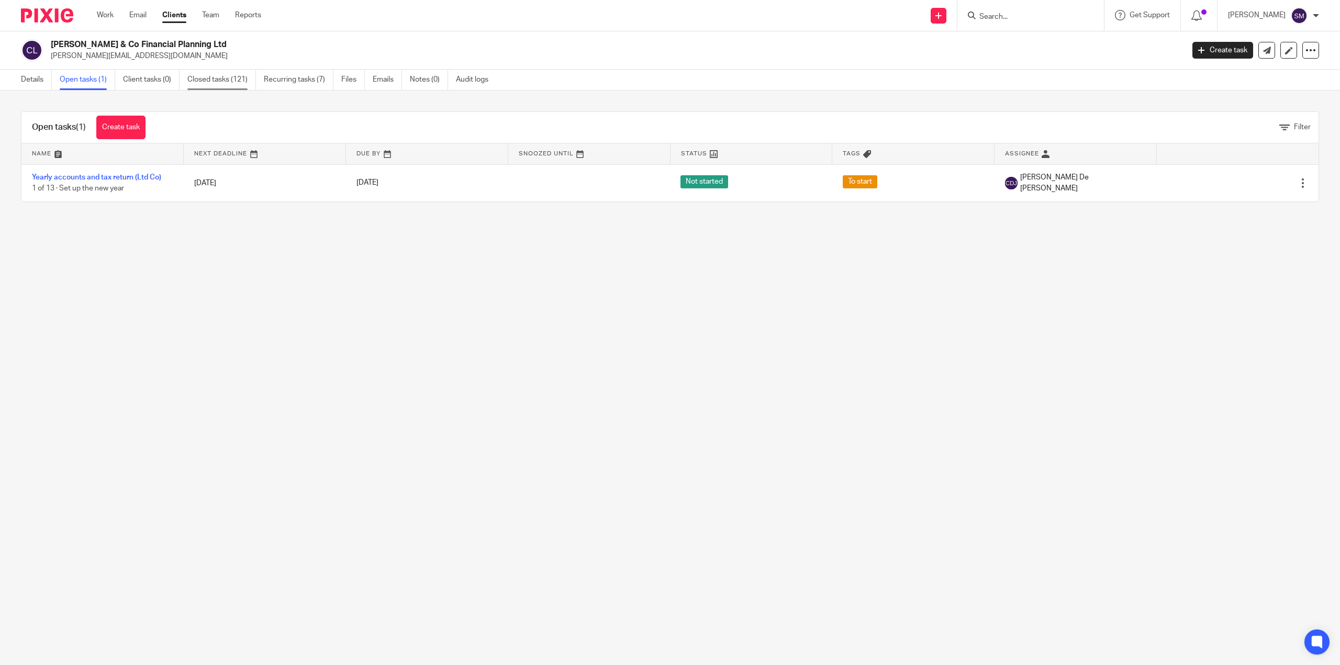
click at [214, 81] on link "Closed tasks (121)" at bounding box center [221, 80] width 69 height 20
